Goal: Find specific page/section: Find specific page/section

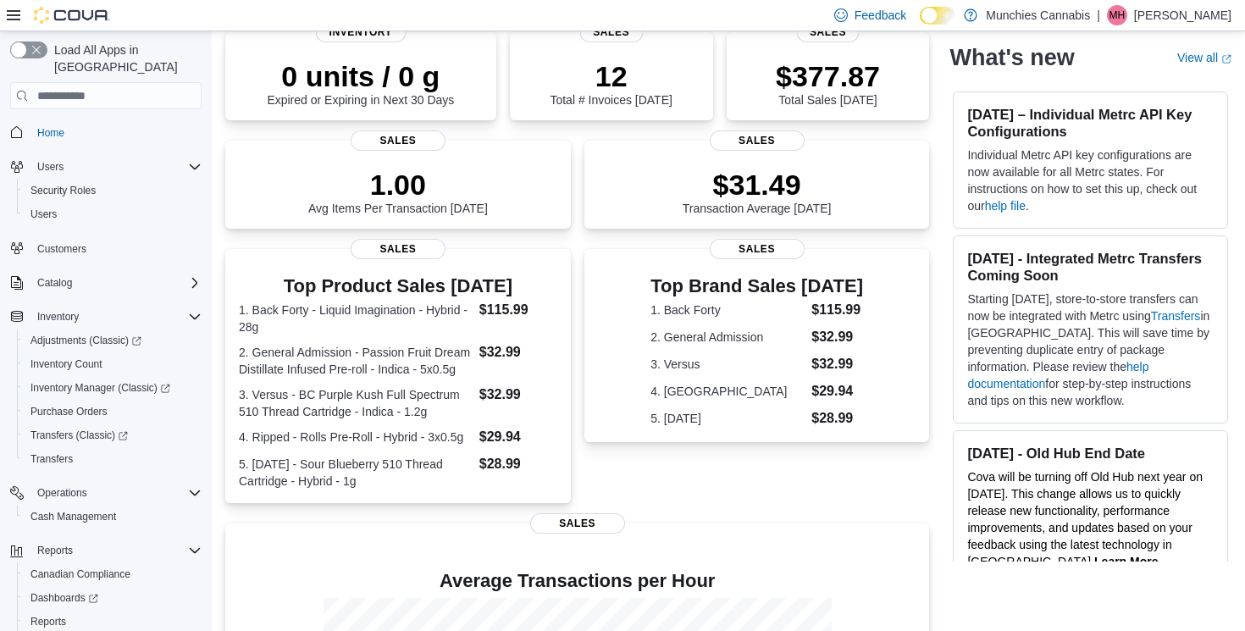
scroll to position [61, 0]
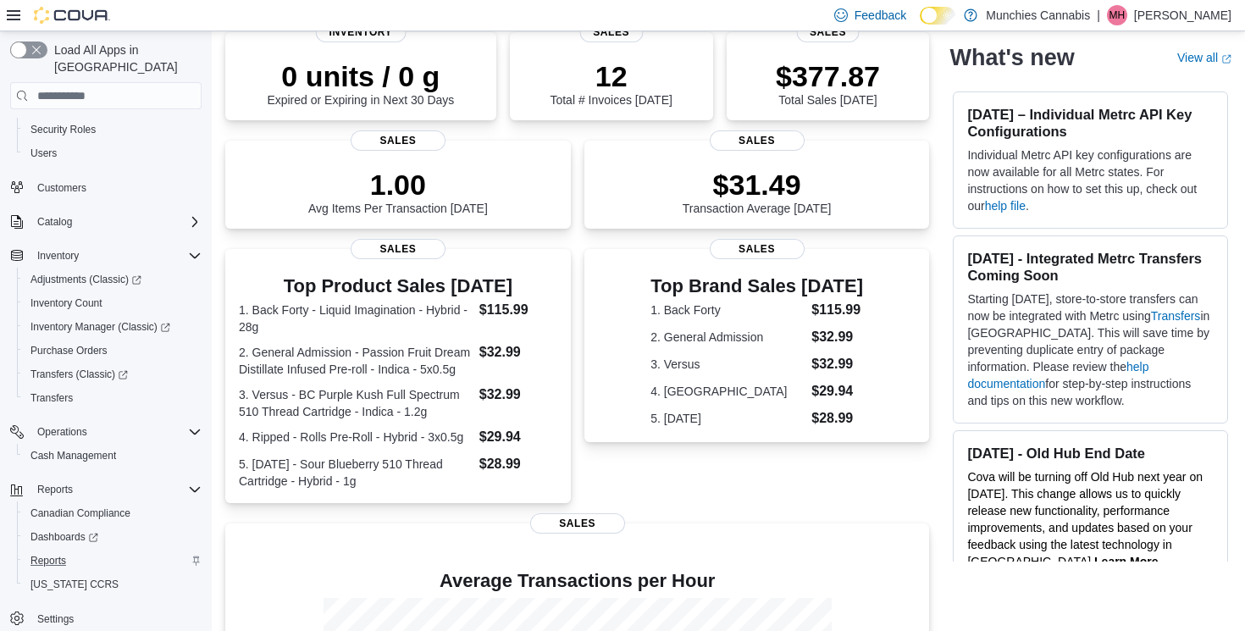
click at [84, 551] on div "Reports" at bounding box center [113, 561] width 178 height 20
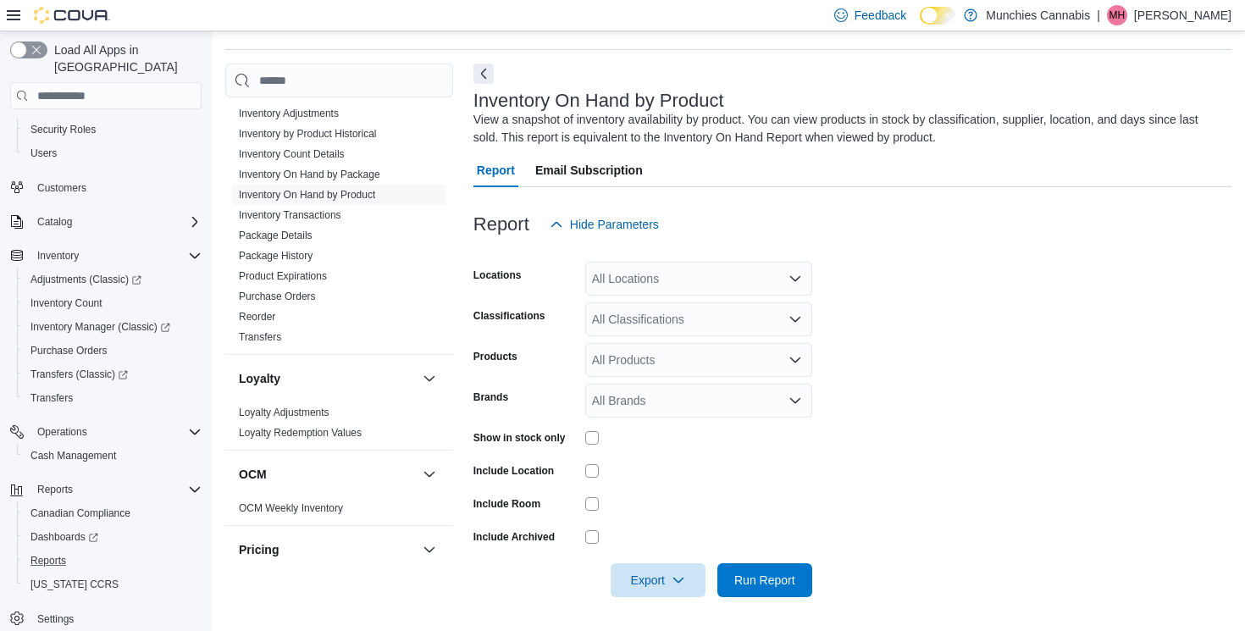
scroll to position [324, 0]
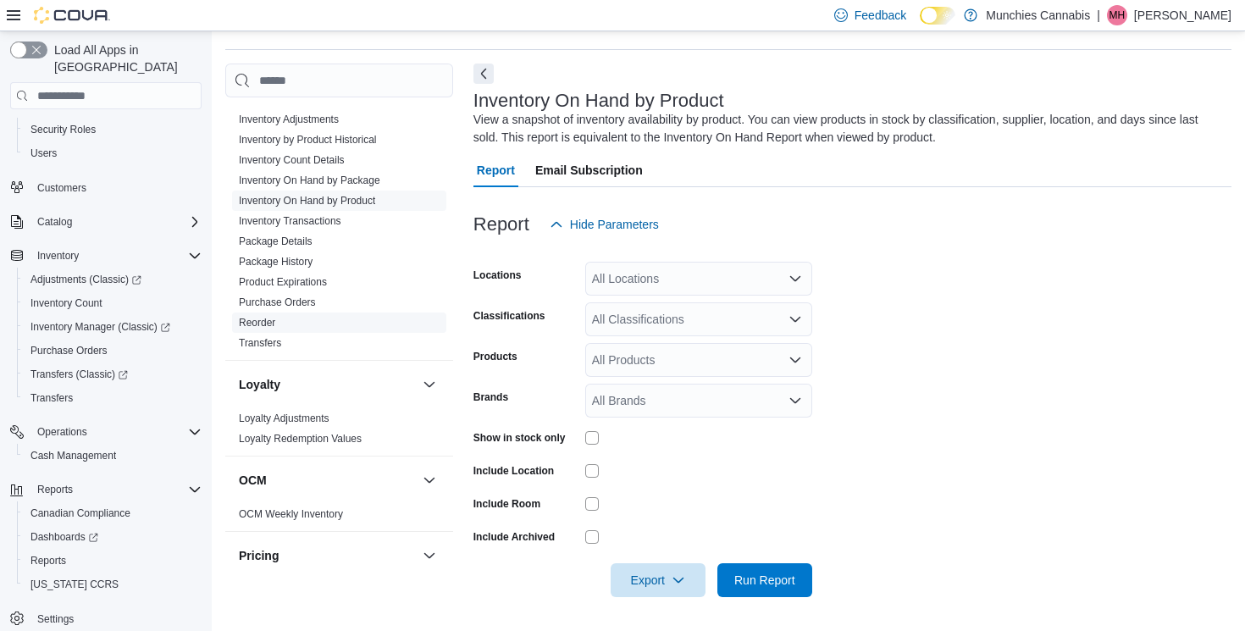
click at [292, 322] on span "Reorder" at bounding box center [339, 323] width 214 height 20
click at [251, 324] on link "Reorder" at bounding box center [257, 323] width 36 height 12
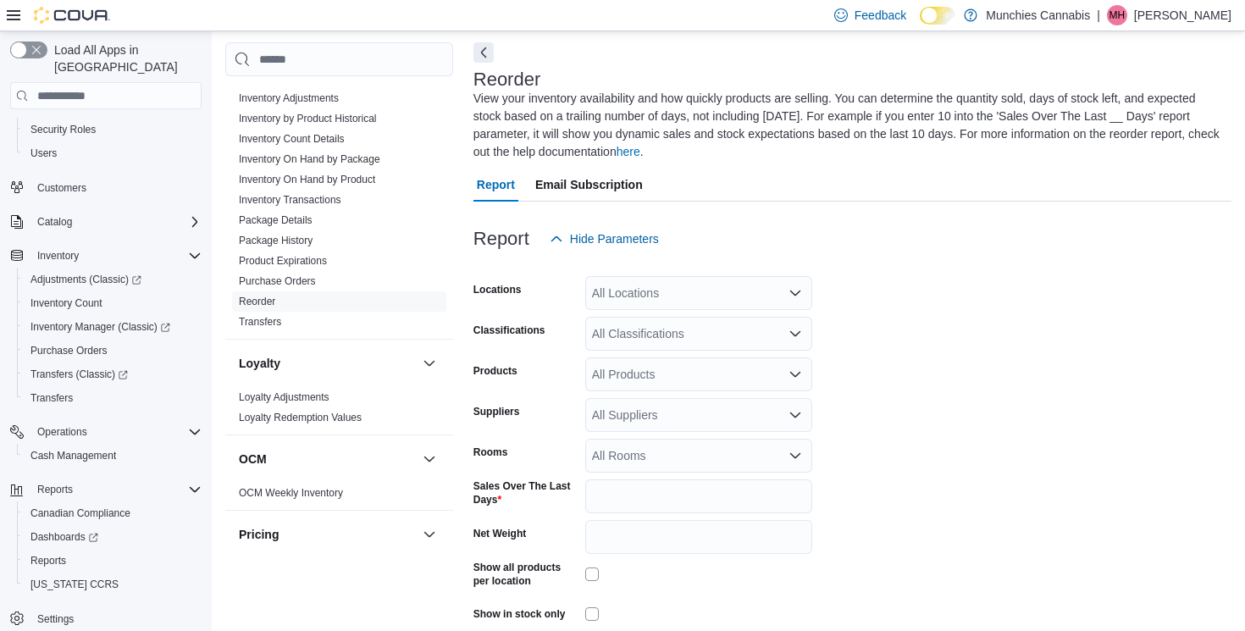
scroll to position [92, 0]
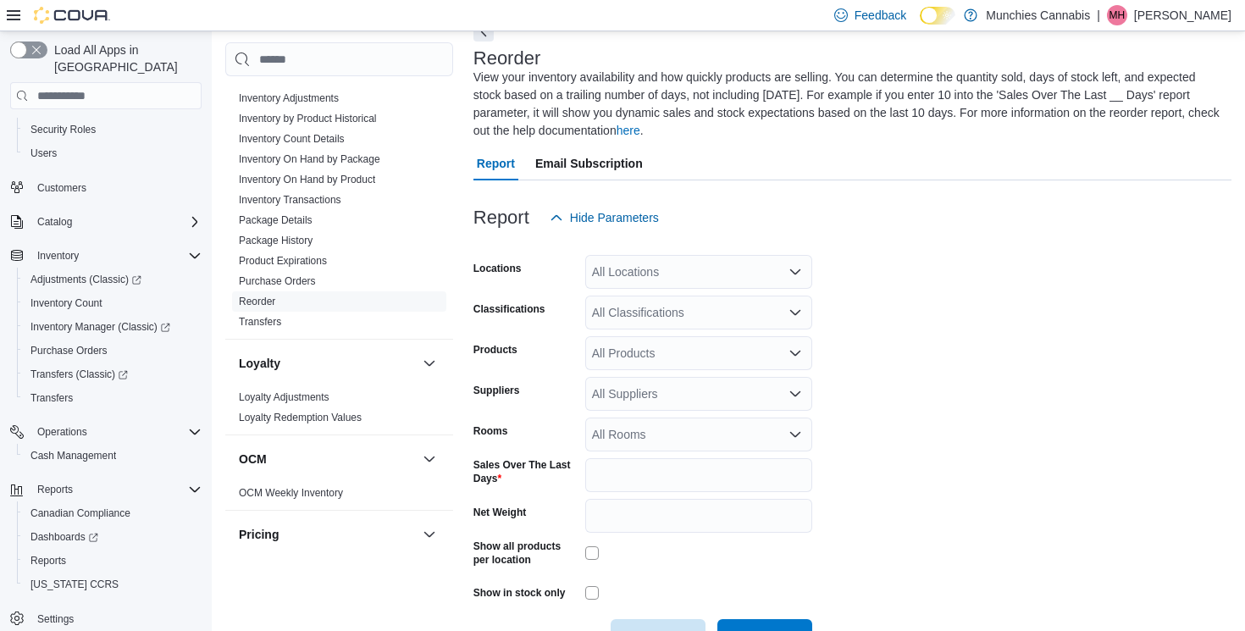
click at [762, 309] on div "All Classifications" at bounding box center [698, 313] width 227 height 34
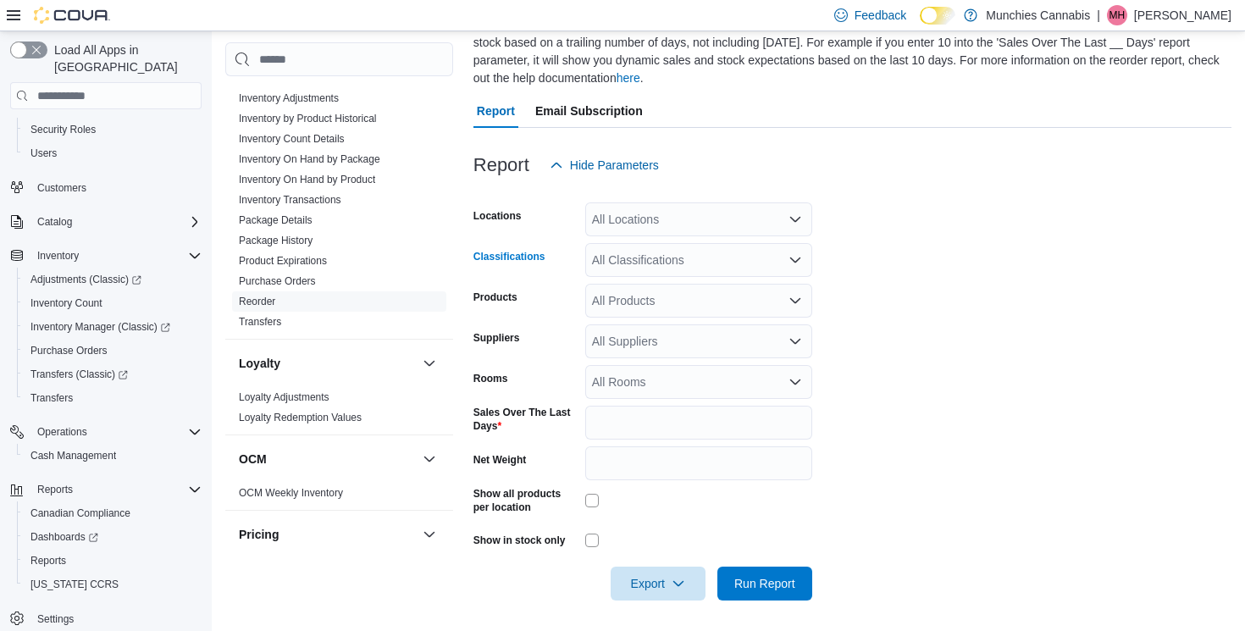
scroll to position [148, 0]
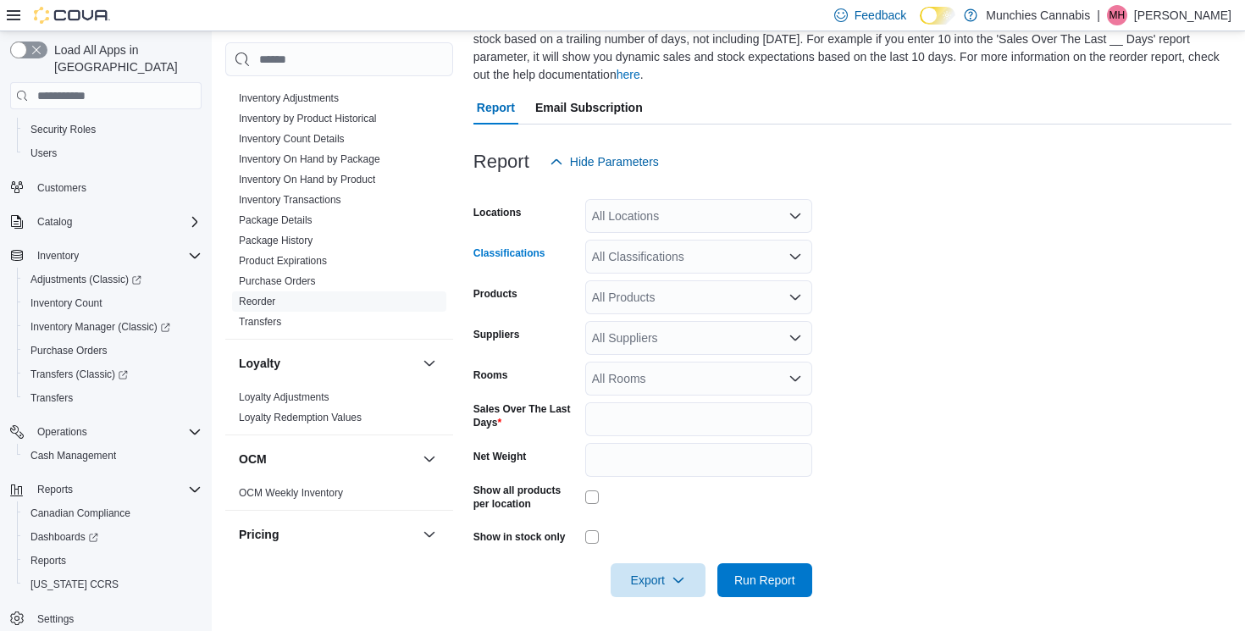
click at [734, 259] on div "All Classifications" at bounding box center [698, 257] width 227 height 34
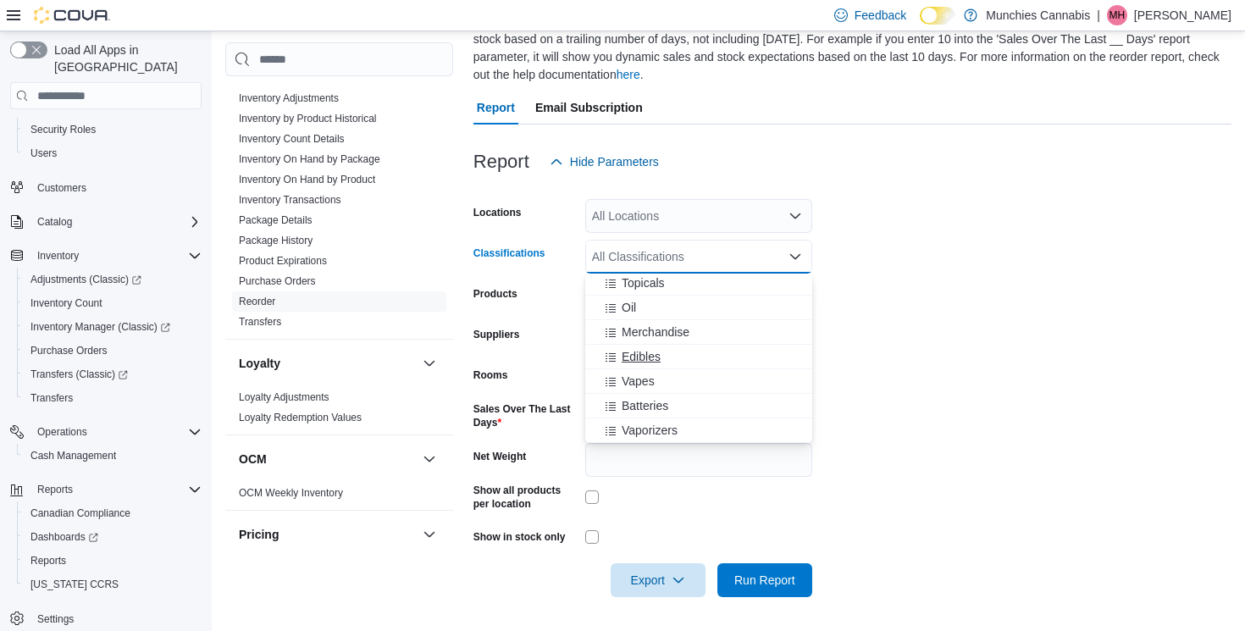
scroll to position [0, 0]
click at [914, 248] on form "Locations All Locations Classifications All Classifications Combo box. Selected…" at bounding box center [853, 388] width 758 height 418
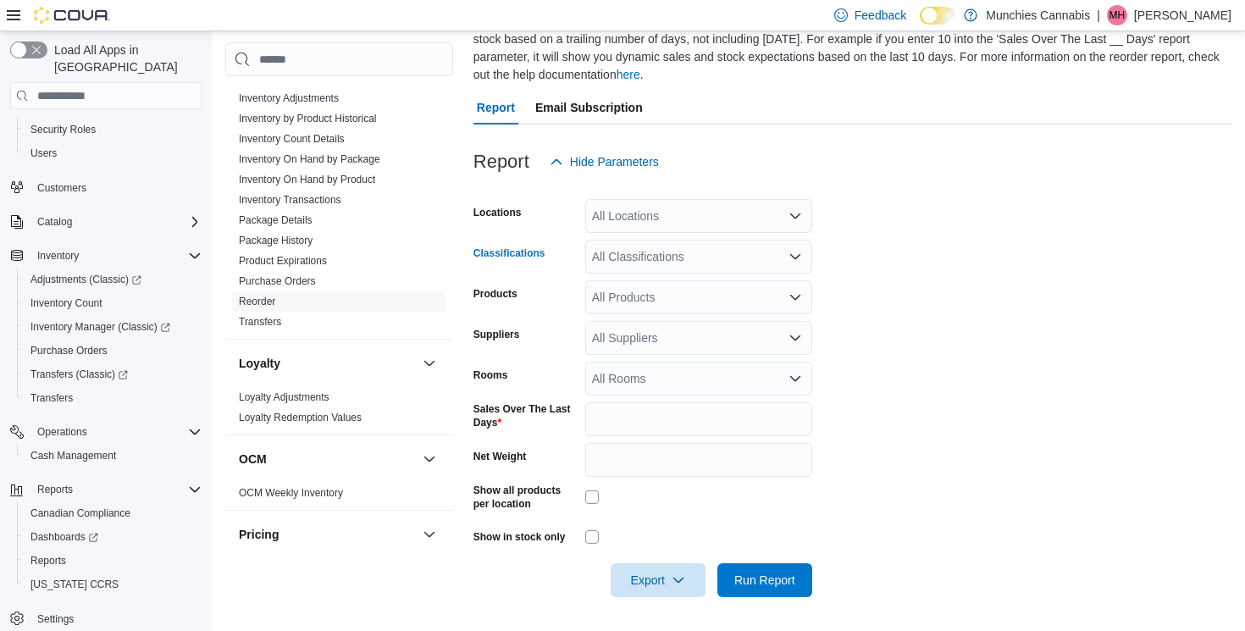
click at [762, 262] on div "All Classifications" at bounding box center [698, 257] width 227 height 34
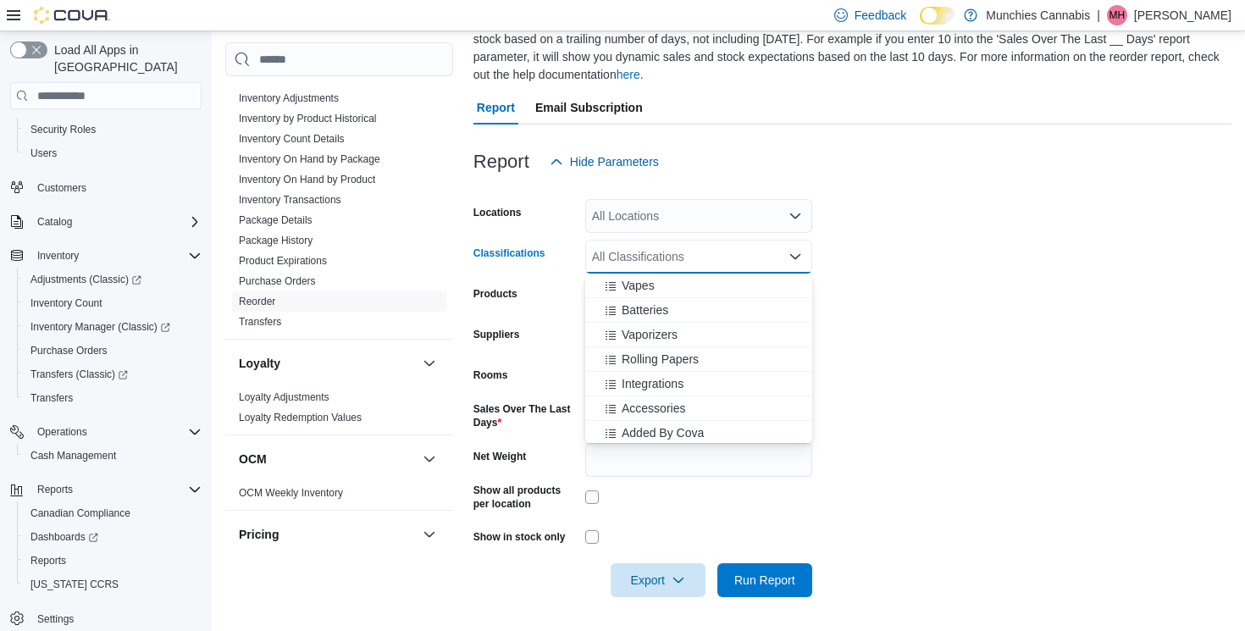
scroll to position [273, 0]
click at [955, 368] on form "Locations All Locations Classifications All Classifications Combo box. Selected…" at bounding box center [853, 388] width 758 height 418
